Goal: Find specific page/section: Find specific page/section

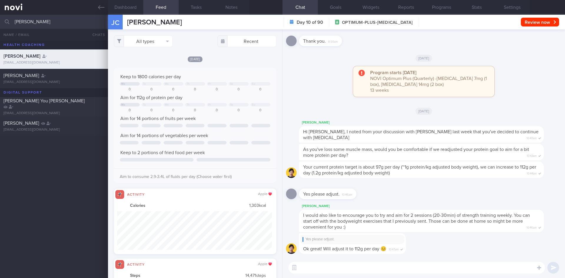
select select "7"
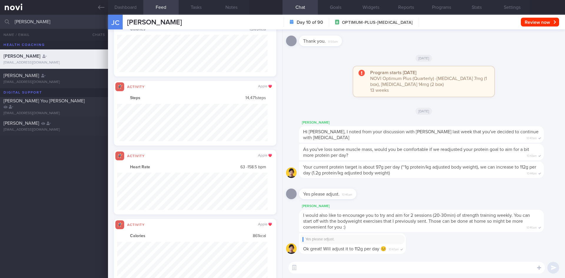
drag, startPoint x: 42, startPoint y: 24, endPoint x: 6, endPoint y: 24, distance: 36.2
click at [6, 24] on div "[PERSON_NAME] All active patients Assigned patients All active patients Archive…" at bounding box center [282, 22] width 565 height 14
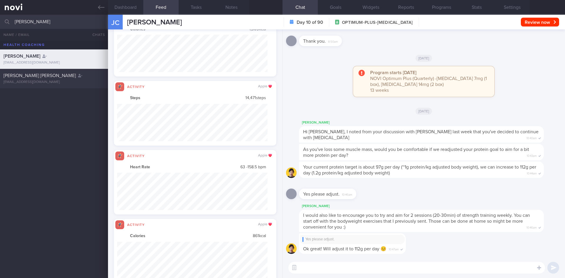
type input "[PERSON_NAME]"
click at [80, 80] on div "[EMAIL_ADDRESS][DOMAIN_NAME]" at bounding box center [54, 82] width 101 height 4
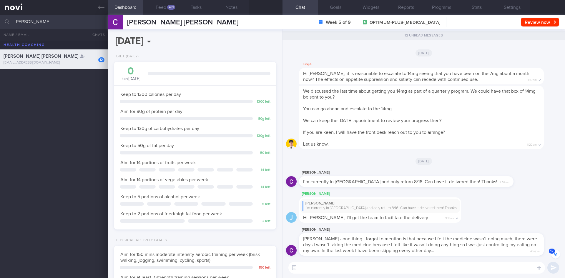
scroll to position [-182, 0]
click at [162, 8] on button "Feed 761" at bounding box center [160, 7] width 35 height 15
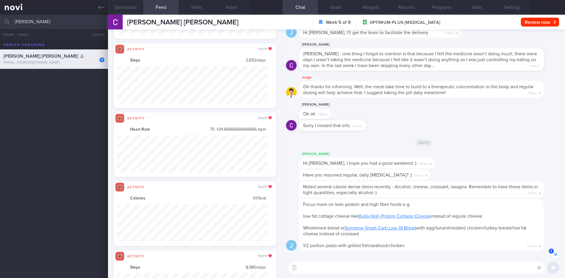
scroll to position [0, 0]
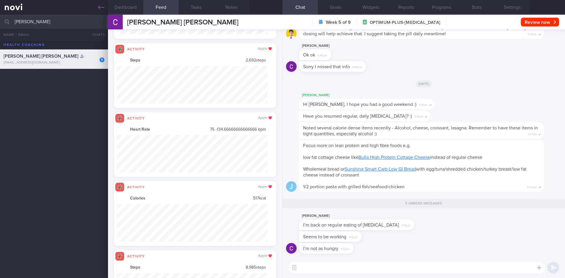
click at [308, 267] on textarea at bounding box center [416, 268] width 256 height 12
